Goal: Task Accomplishment & Management: Manage account settings

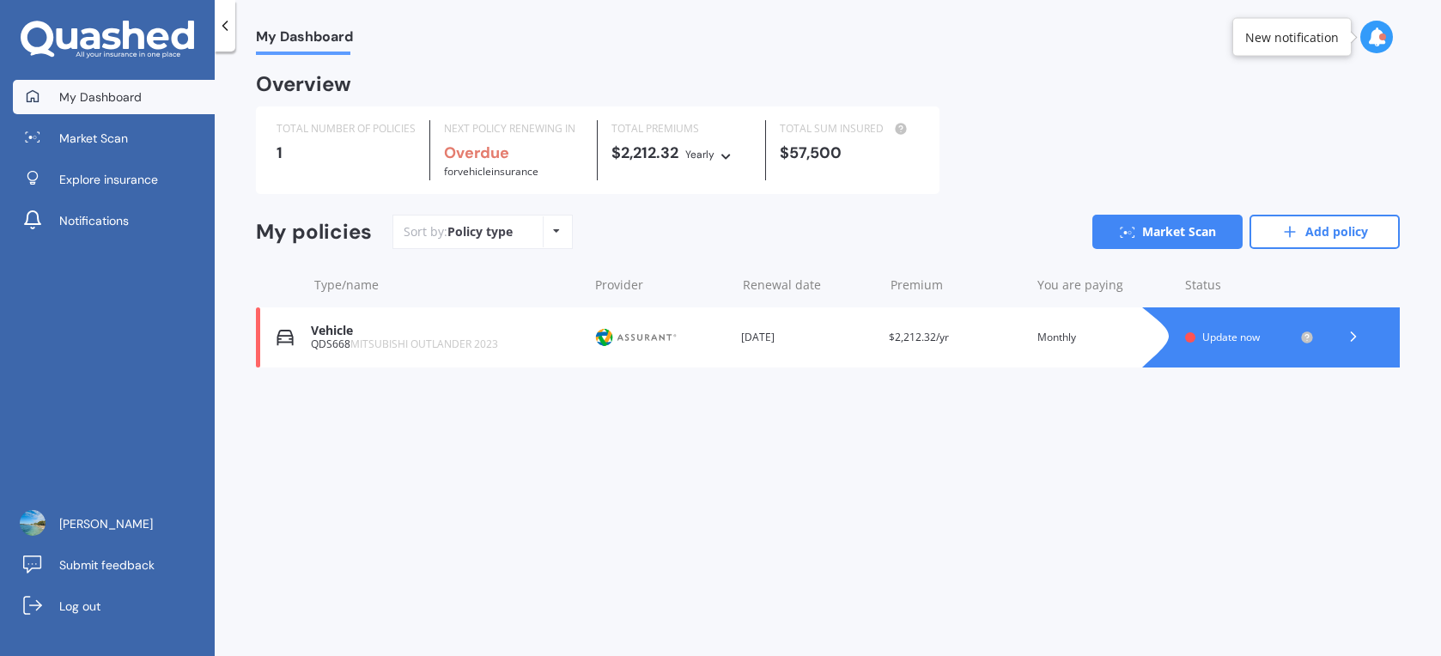
click at [1224, 337] on span "Update now" at bounding box center [1232, 337] width 58 height 15
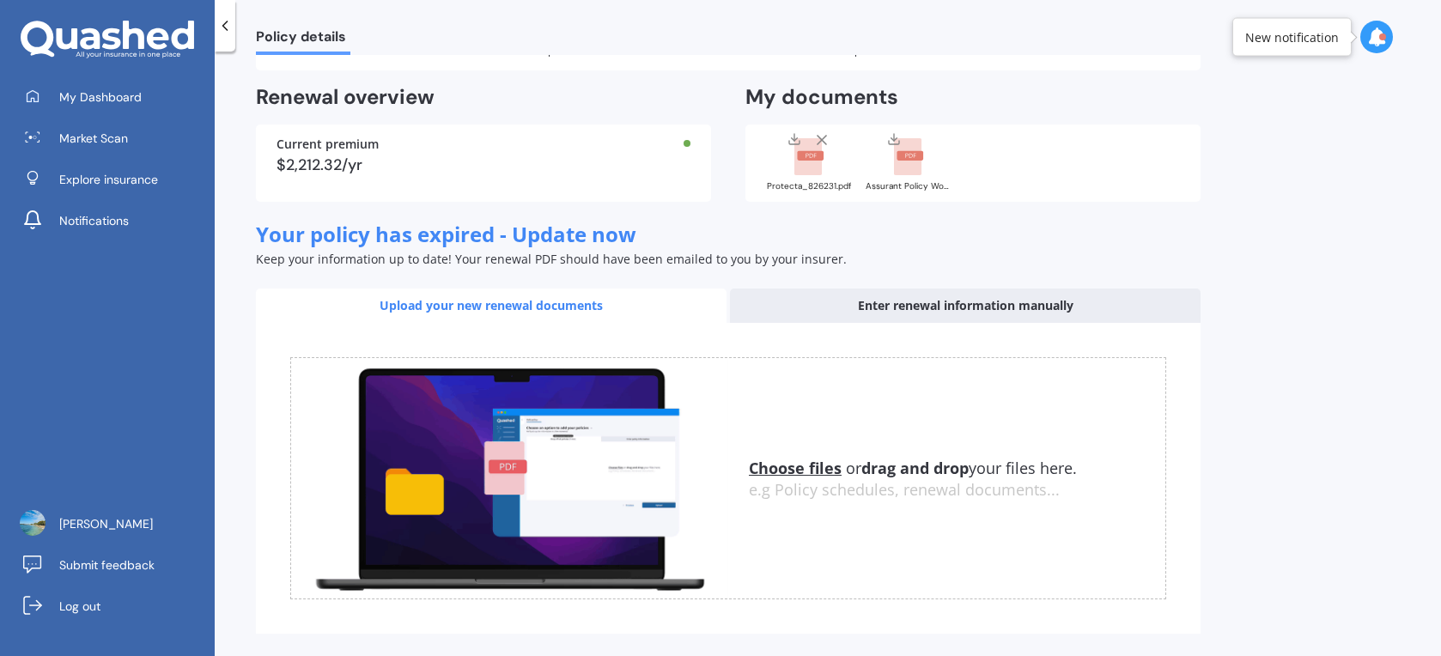
scroll to position [153, 0]
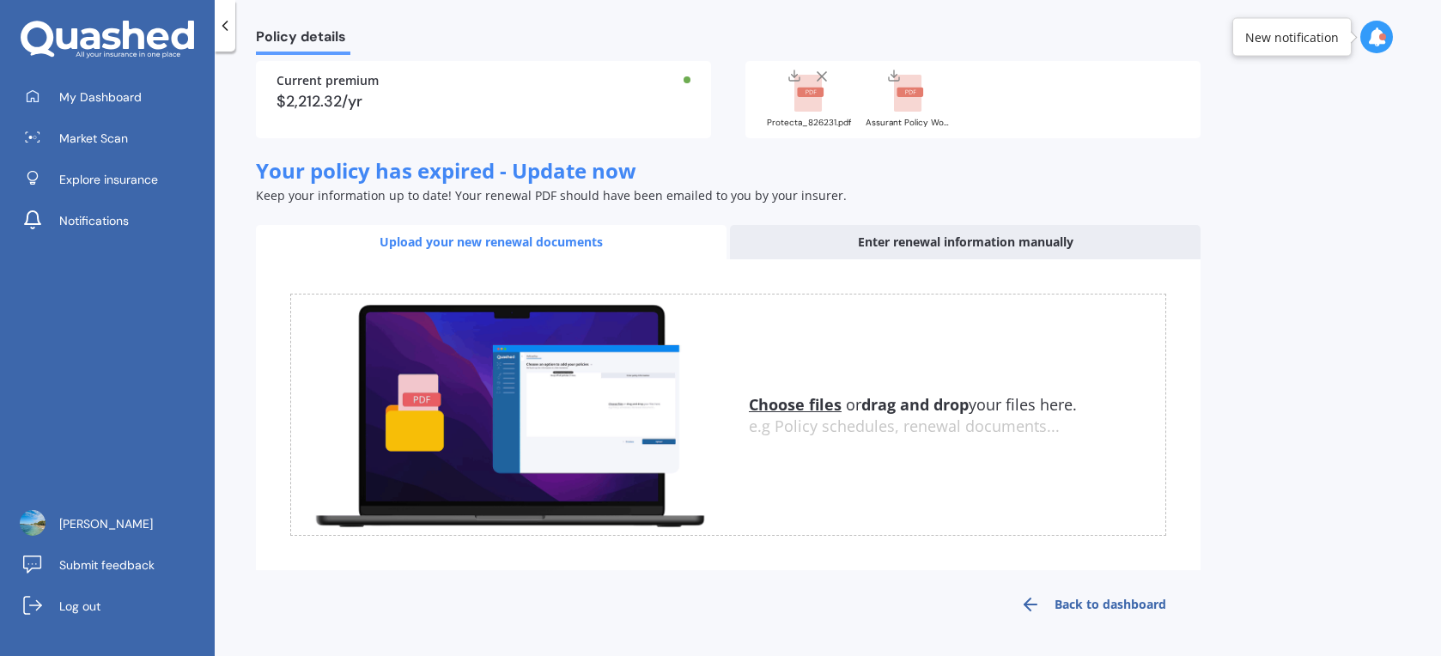
click at [803, 410] on u "Choose files" at bounding box center [795, 404] width 93 height 21
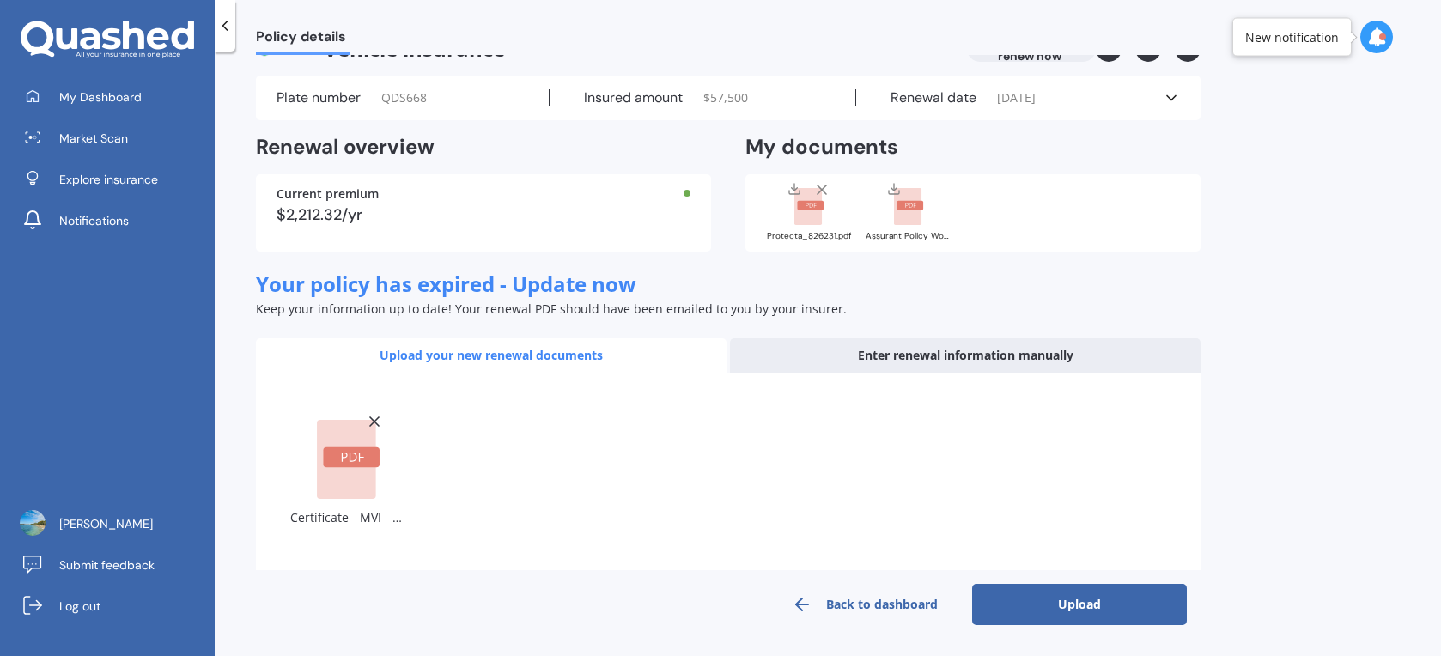
scroll to position [39, 0]
click at [1051, 595] on button "Upload" at bounding box center [1079, 605] width 215 height 41
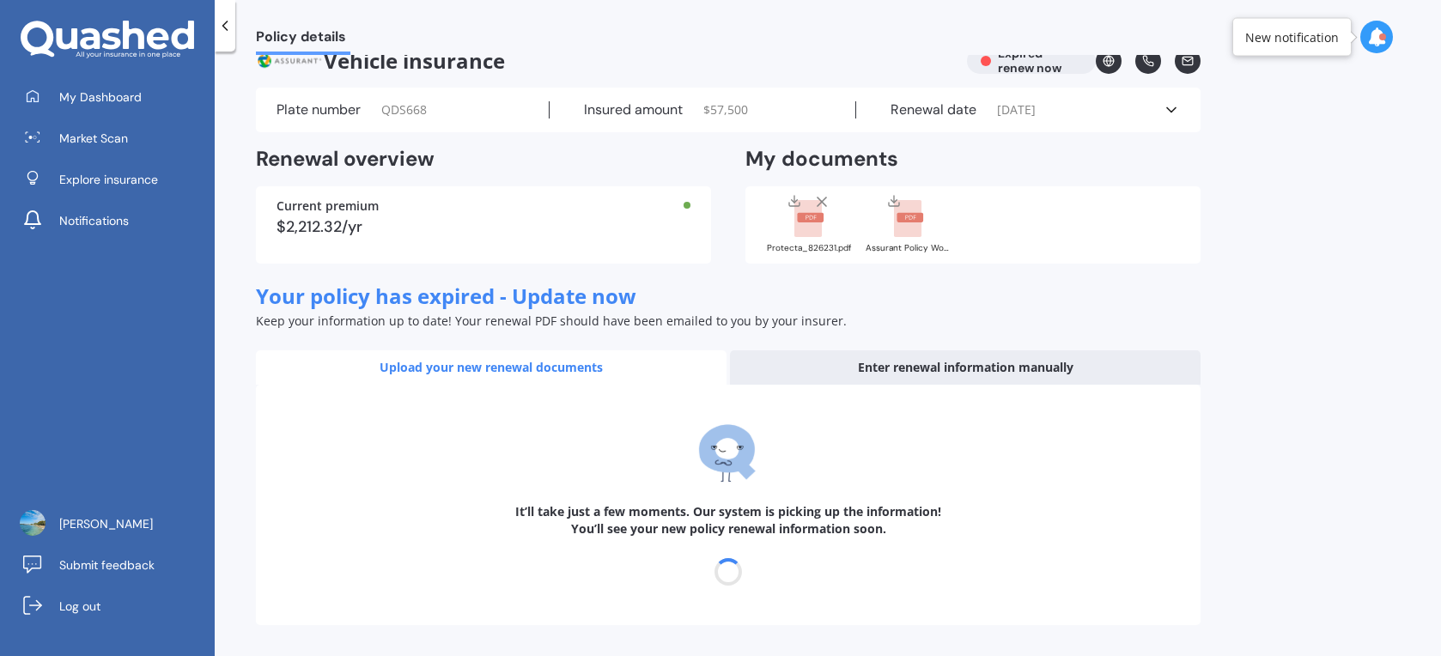
scroll to position [27, 0]
select select "11"
select select "09"
select select "2026"
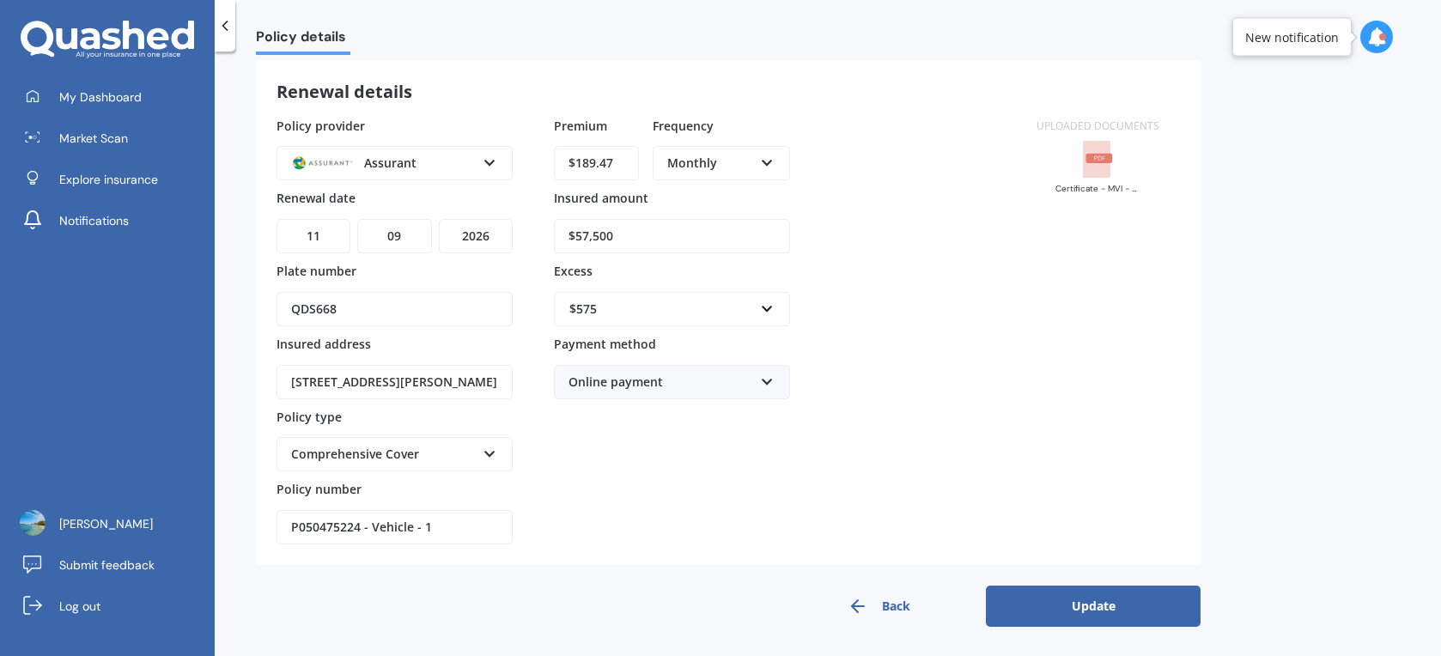
scroll to position [84, 0]
click at [1108, 623] on button "Update" at bounding box center [1093, 604] width 215 height 41
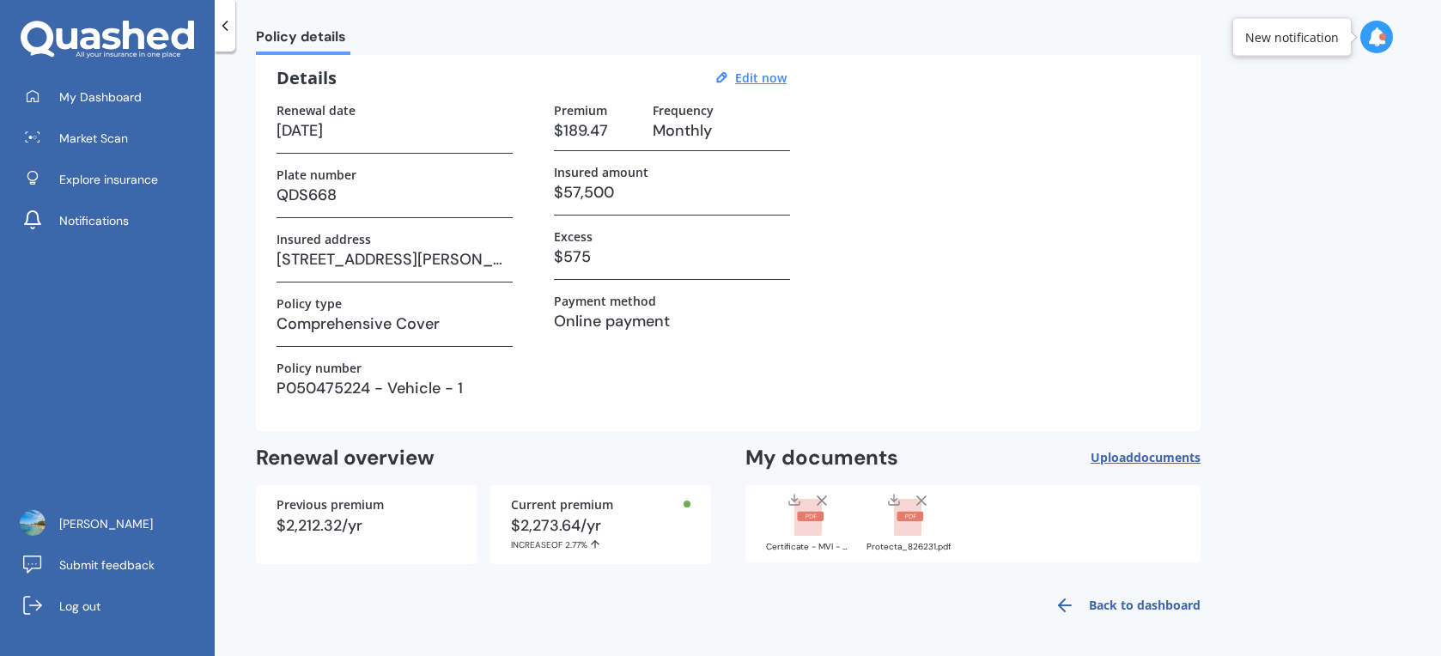
scroll to position [0, 0]
